Goal: Check status: Check status

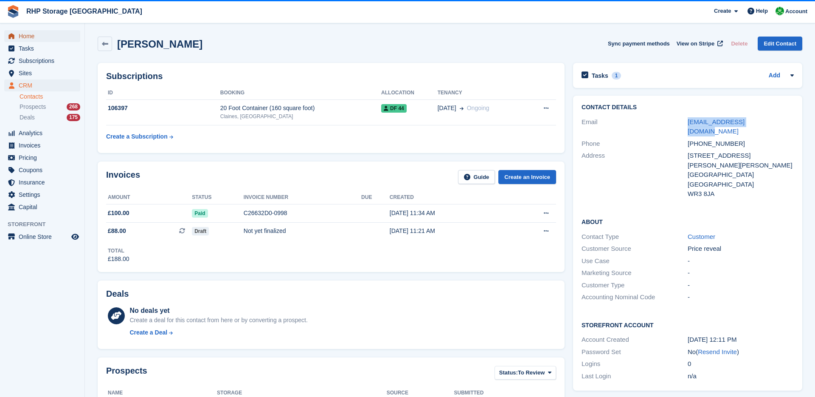
click at [46, 37] on span "Home" at bounding box center [44, 36] width 51 height 12
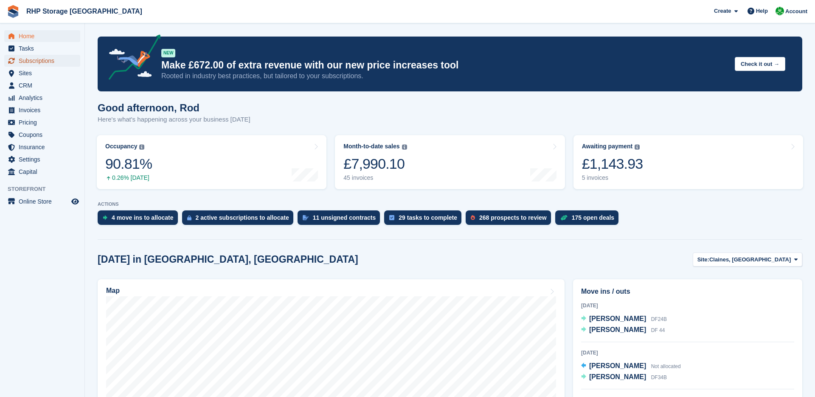
click at [56, 62] on span "Subscriptions" at bounding box center [44, 61] width 51 height 12
click at [608, 330] on span "[PERSON_NAME]" at bounding box center [618, 329] width 57 height 7
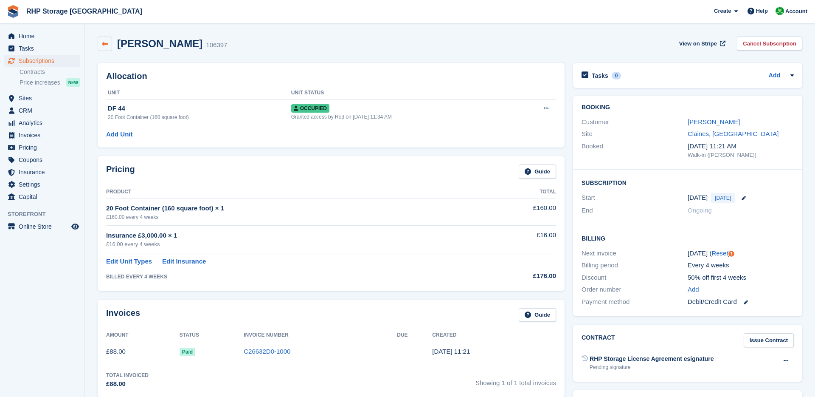
click at [103, 48] on link at bounding box center [105, 44] width 14 height 14
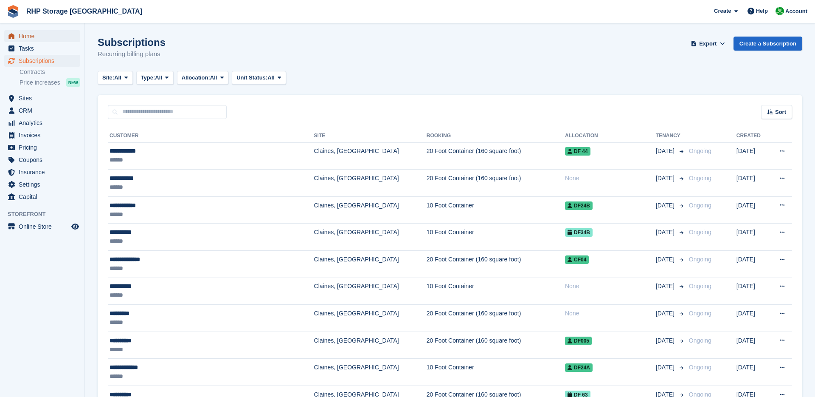
click at [30, 39] on span "Home" at bounding box center [44, 36] width 51 height 12
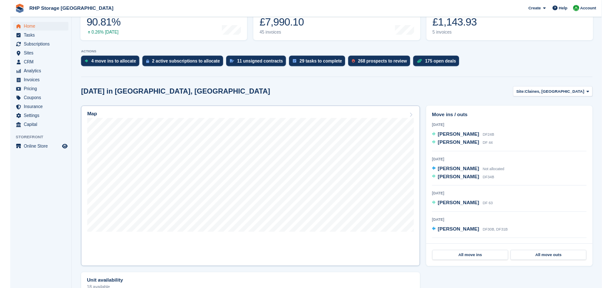
scroll to position [134, 0]
